Goal: Task Accomplishment & Management: Manage account settings

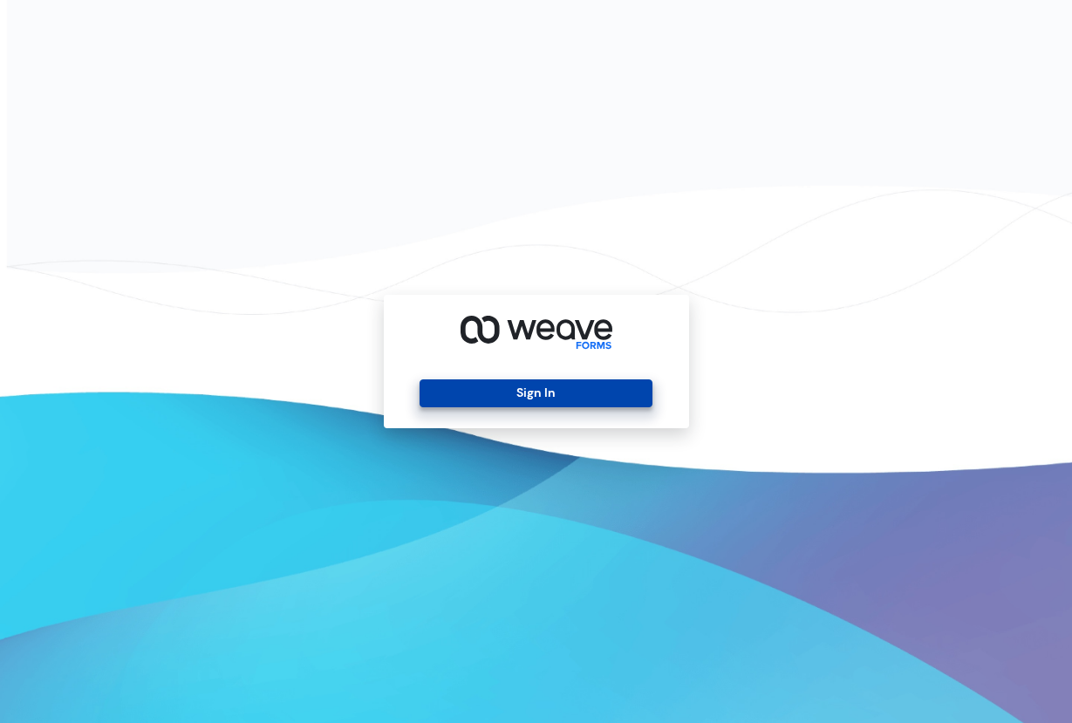
click at [496, 397] on button "Sign In" at bounding box center [535, 393] width 233 height 28
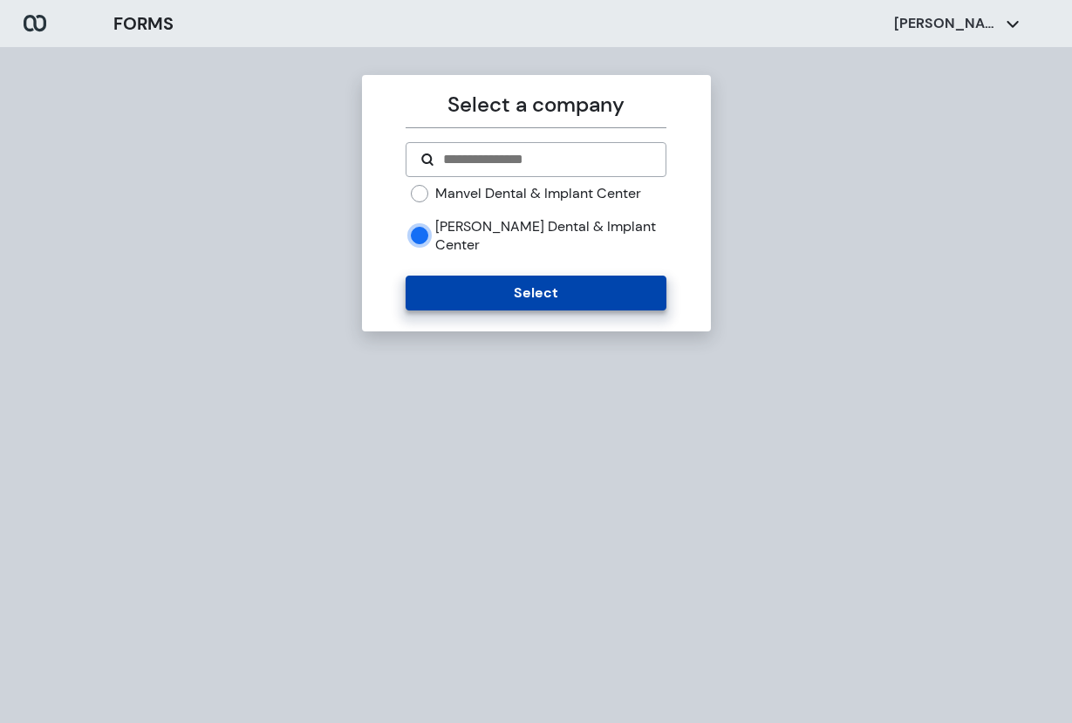
click at [465, 289] on button "Select" at bounding box center [535, 293] width 261 height 35
